Goal: Navigation & Orientation: Understand site structure

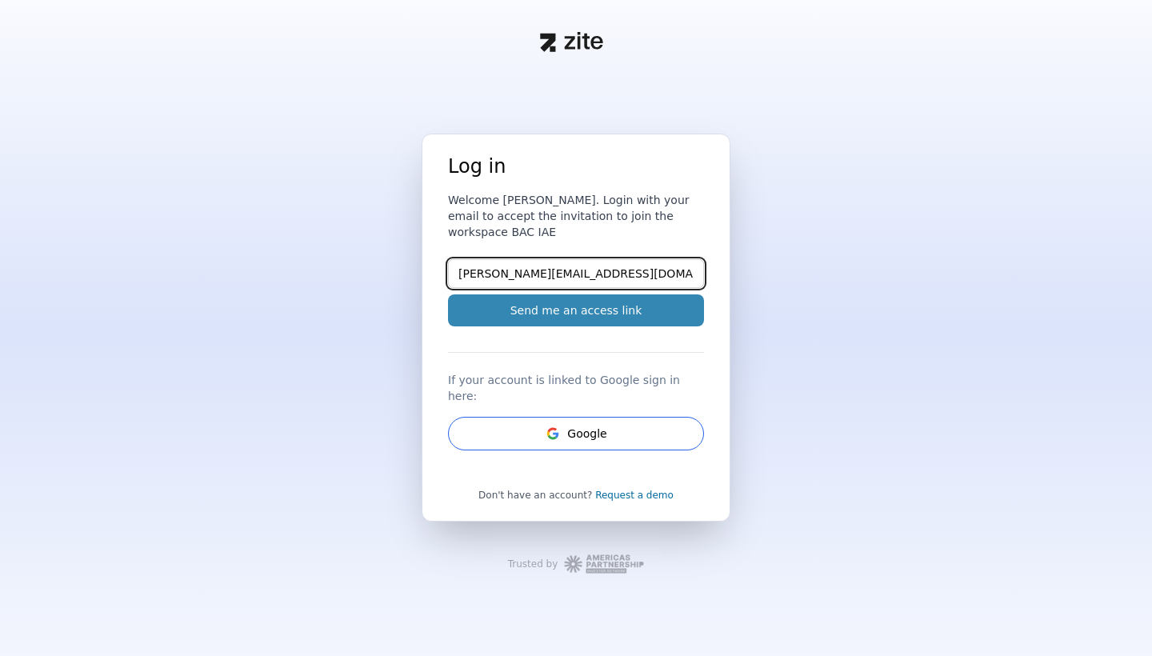
type input "[PERSON_NAME][EMAIL_ADDRESS][DOMAIN_NAME]"
click at [570, 322] on button "Send me an access link" at bounding box center [576, 310] width 256 height 32
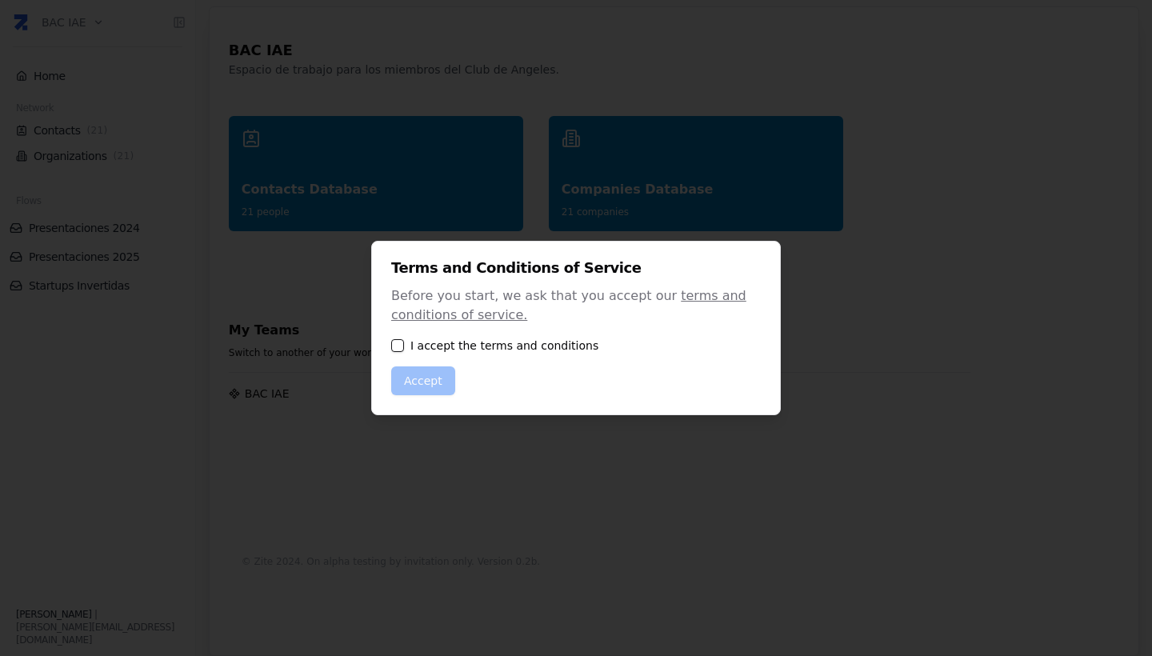
click at [394, 351] on button "button" at bounding box center [397, 345] width 13 height 13
click at [418, 376] on button "Accept" at bounding box center [423, 380] width 64 height 29
click at [433, 382] on button "Accept" at bounding box center [423, 380] width 64 height 29
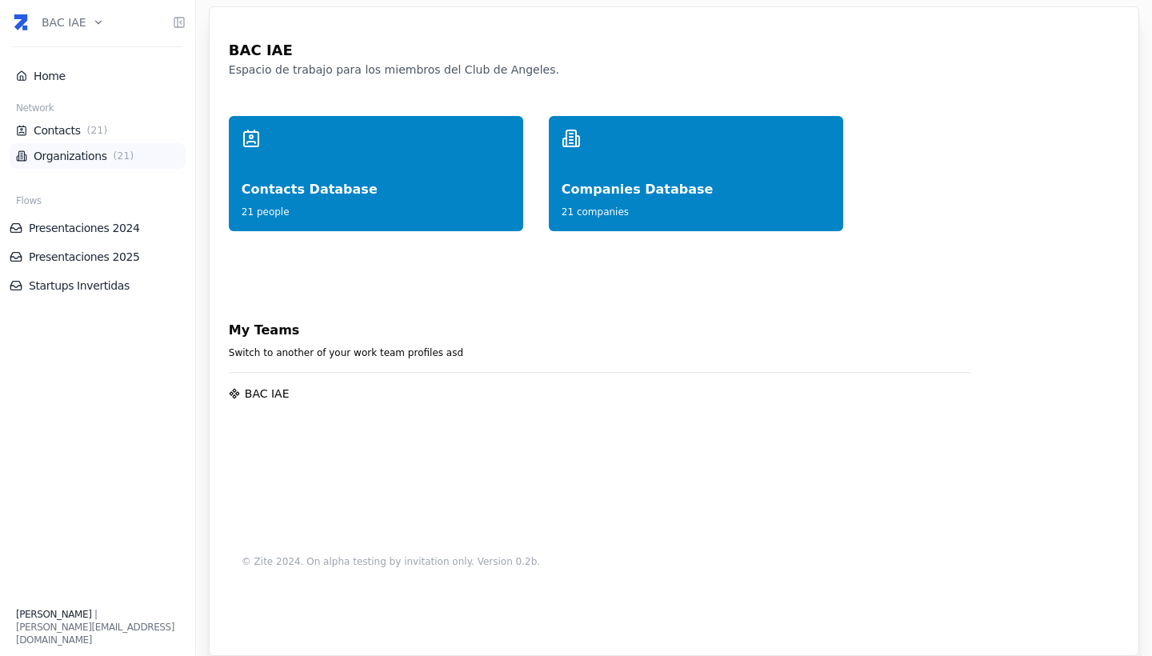
click at [78, 159] on link "Organizations ( 21 )" at bounding box center [97, 156] width 163 height 16
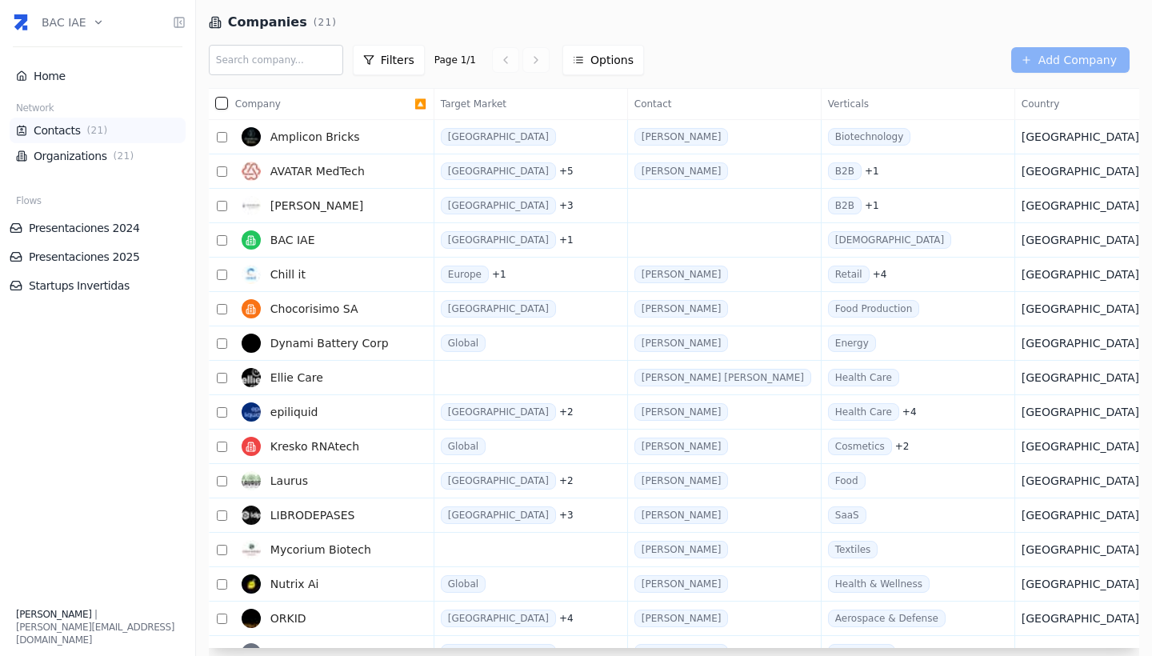
click at [87, 130] on span "( 21 )" at bounding box center [97, 130] width 27 height 13
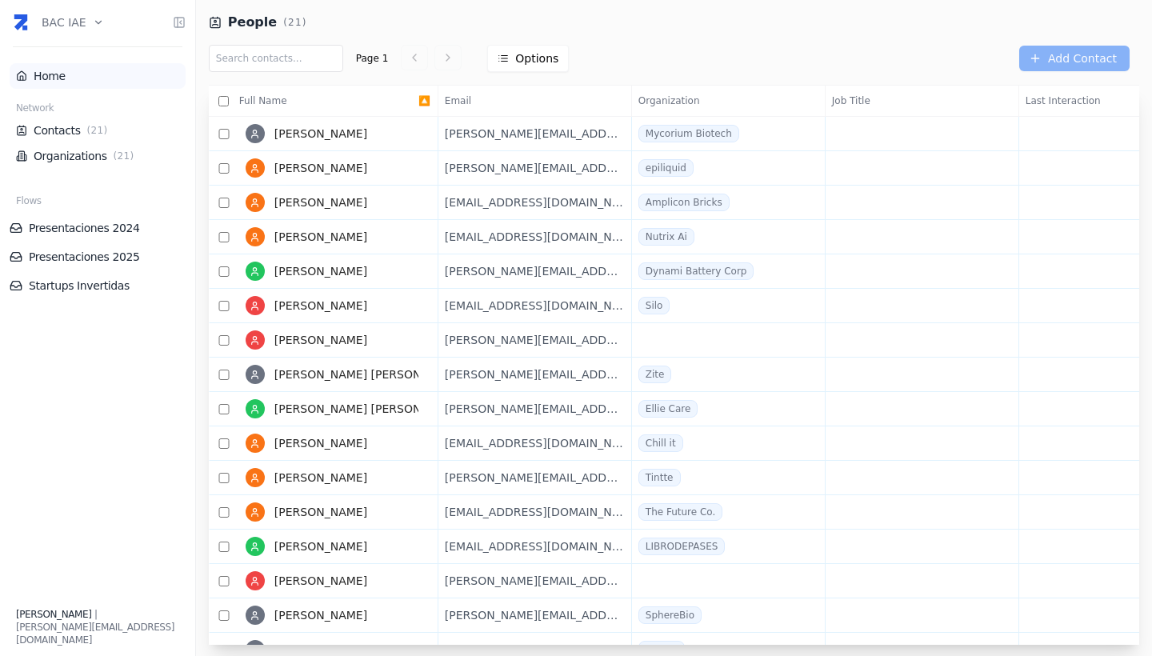
click at [59, 81] on link "Home" at bounding box center [97, 76] width 163 height 16
